Goal: Transaction & Acquisition: Purchase product/service

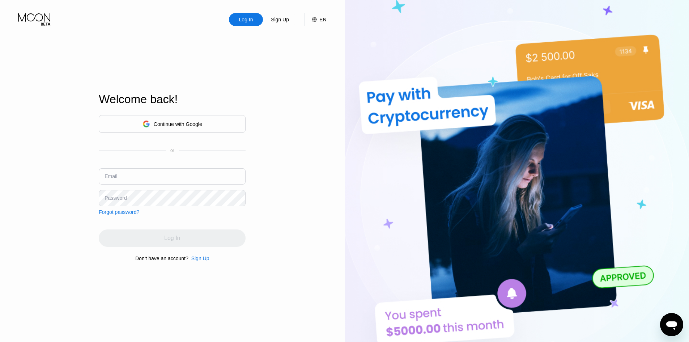
click at [176, 125] on div "Continue with Google" at bounding box center [178, 124] width 48 height 6
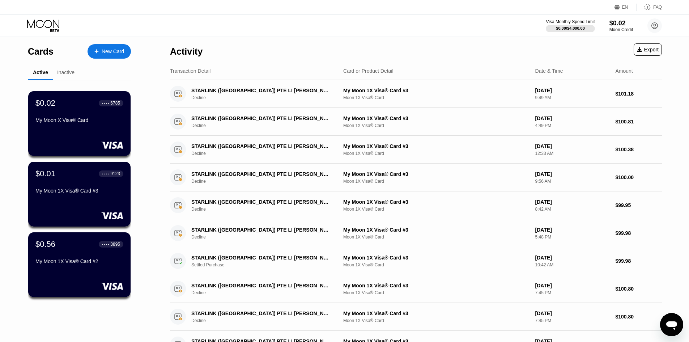
click at [109, 56] on div "New Card" at bounding box center [109, 51] width 43 height 14
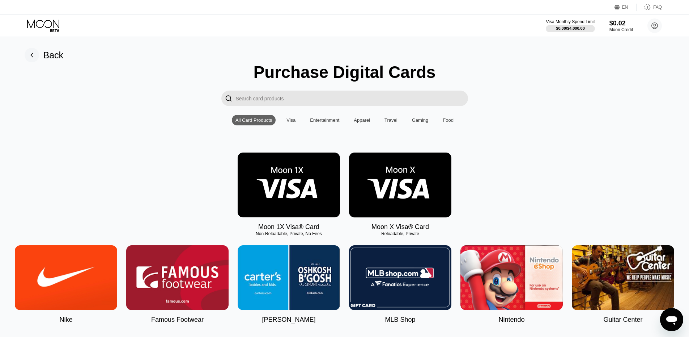
click at [279, 203] on img at bounding box center [289, 184] width 102 height 65
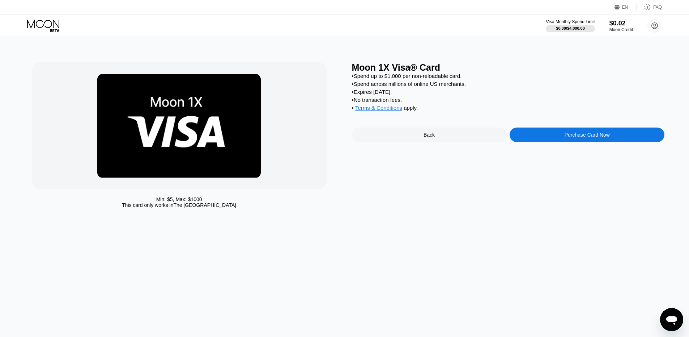
click at [558, 142] on div "Purchase Card Now" at bounding box center [587, 134] width 155 height 14
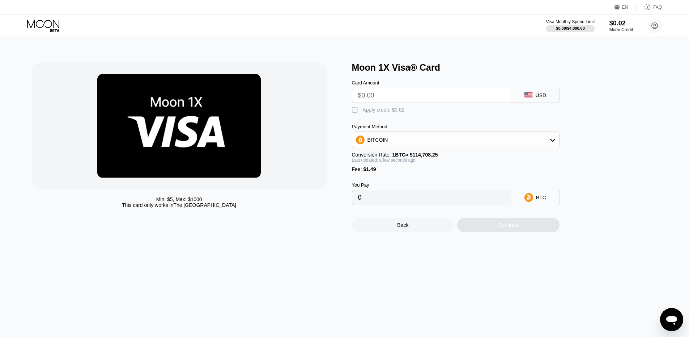
click at [483, 98] on input "text" at bounding box center [431, 95] width 147 height 14
click at [382, 98] on input "text" at bounding box center [431, 95] width 147 height 14
type input "$1"
type input "0.00002171"
type input "$10"
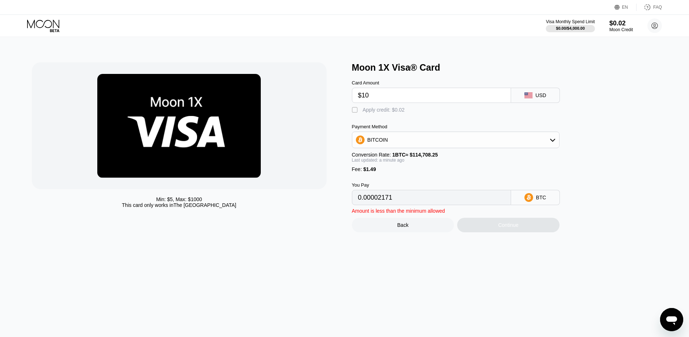
type input "0.00010017"
type input "$100"
type input "0.00088477"
type input "$100.5"
type input "0.00088913"
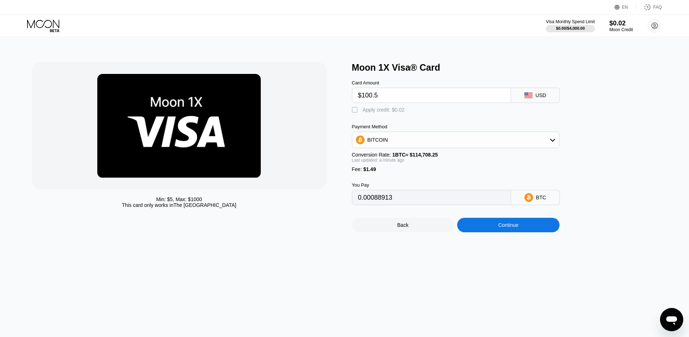
type input "$100."
type input "0.00088477"
type input "$100.1"
type input "0.00088564"
type input "$100."
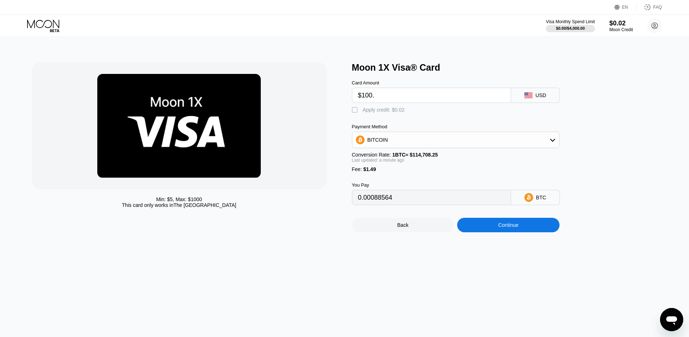
type input "0.00088477"
type input "$10"
type input "0.00010017"
type input "$101"
type input "0.00089349"
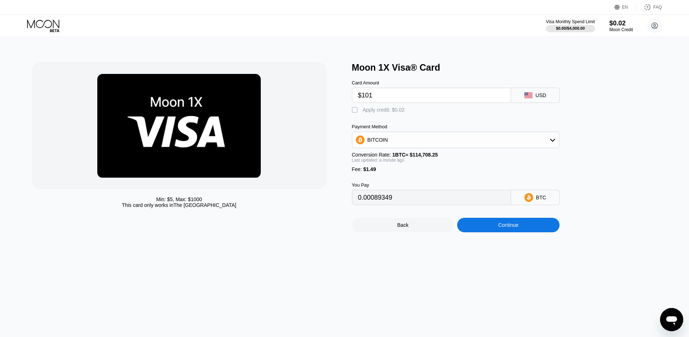
type input "$101"
click at [417, 145] on div "BITCOIN" at bounding box center [456, 139] width 207 height 14
click at [412, 178] on div "USDT on TRON" at bounding box center [460, 176] width 187 height 6
type input "103.53"
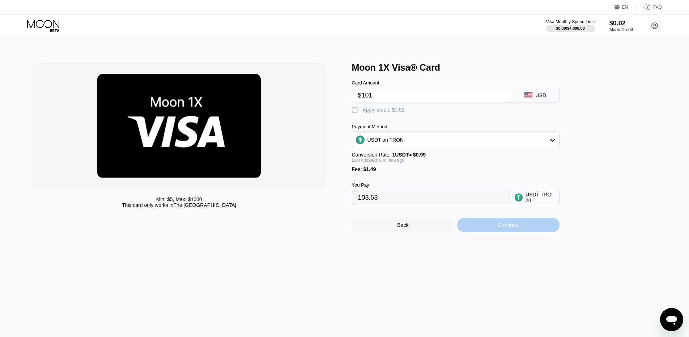
click at [491, 230] on div "Continue" at bounding box center [508, 225] width 102 height 14
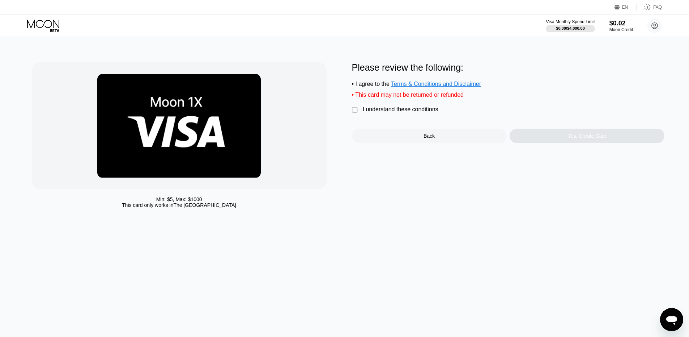
click at [366, 113] on div "I understand these conditions" at bounding box center [401, 109] width 76 height 7
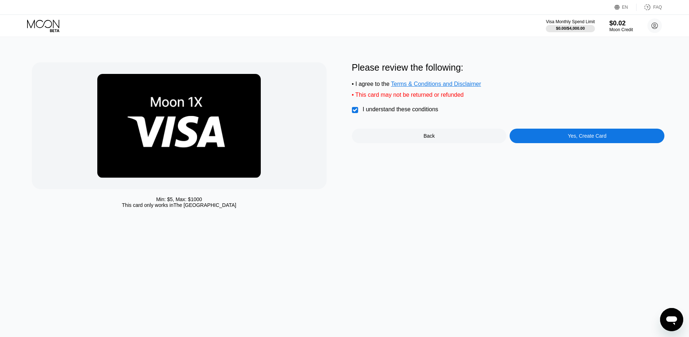
click at [596, 139] on div "Yes, Create Card" at bounding box center [587, 136] width 39 height 6
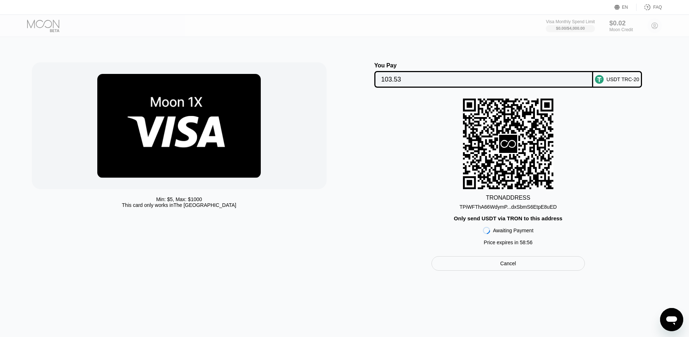
click at [521, 210] on div "TPiWFThA66WdymP...dxSbmS6EtpE8uED" at bounding box center [508, 207] width 97 height 6
